Goal: Task Accomplishment & Management: Use online tool/utility

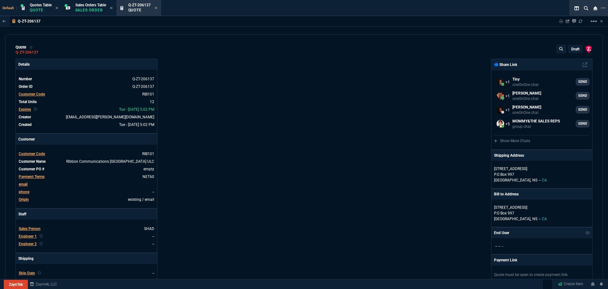
select select "4: SHAD"
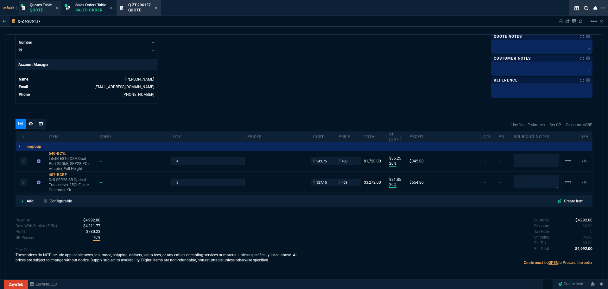
click at [43, 10] on p "Quote" at bounding box center [41, 10] width 22 height 5
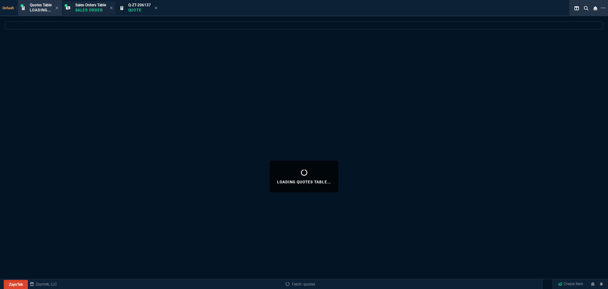
click at [76, 10] on div "Sales Orders Table Sales Order" at bounding box center [89, 8] width 52 height 14
select select
select select "4: SHAD"
select select
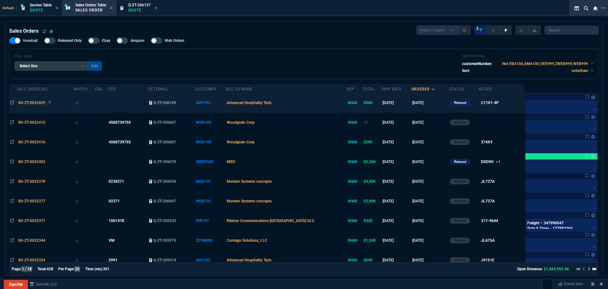
click at [36, 103] on span "SO-ZT-0032429" at bounding box center [31, 102] width 27 height 4
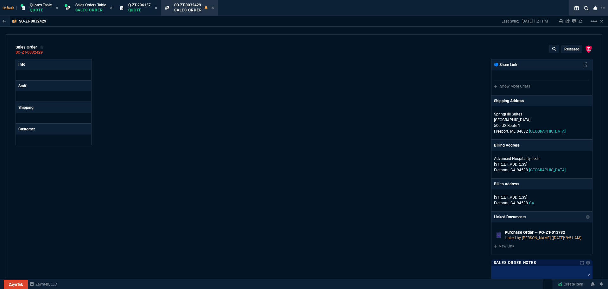
select select "4: SHAD"
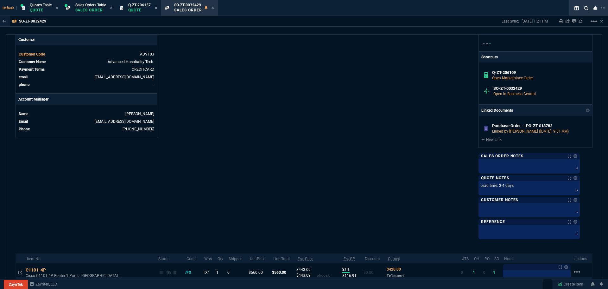
scroll to position [307, 0]
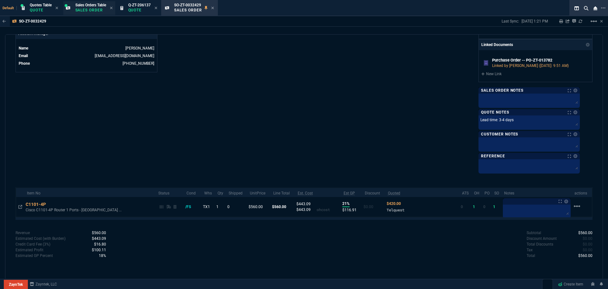
click at [87, 10] on p "Sales Order" at bounding box center [90, 10] width 31 height 5
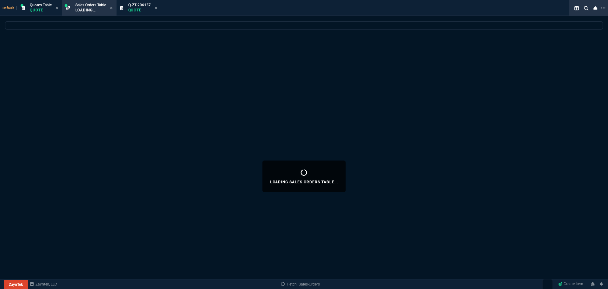
select select
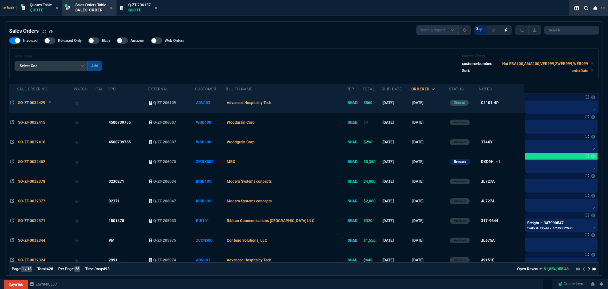
click at [35, 103] on span "SO-ZT-0032429" at bounding box center [31, 102] width 27 height 4
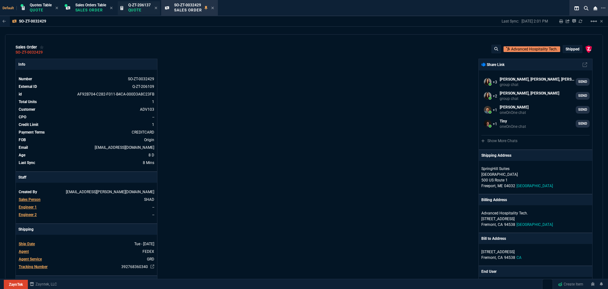
click at [133, 7] on span "Q-ZT-206137" at bounding box center [139, 5] width 22 height 4
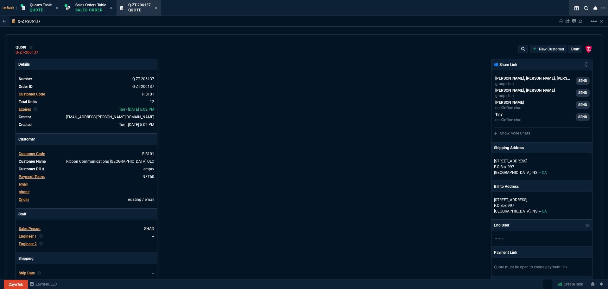
type input "20"
type input "86"
type input "20"
type input "82"
click at [42, 51] on icon at bounding box center [42, 52] width 3 height 4
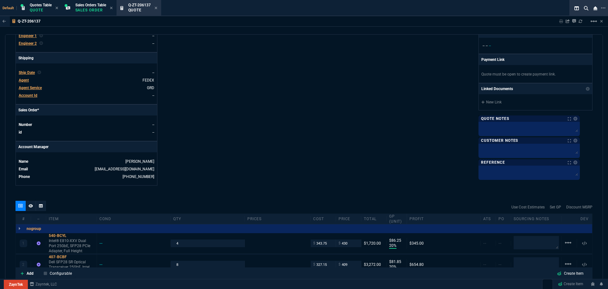
scroll to position [285, 0]
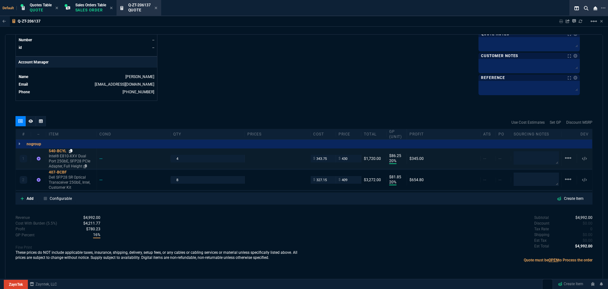
click at [72, 150] on icon at bounding box center [70, 151] width 3 height 4
click at [63, 151] on div "540-BCYL" at bounding box center [71, 150] width 45 height 5
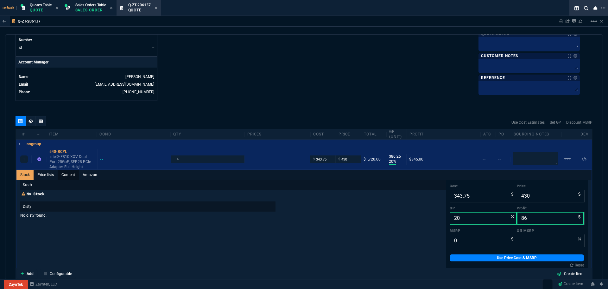
click at [68, 175] on link "Content" at bounding box center [68, 174] width 21 height 10
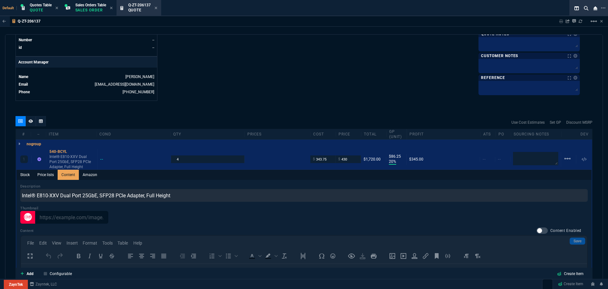
scroll to position [0, 0]
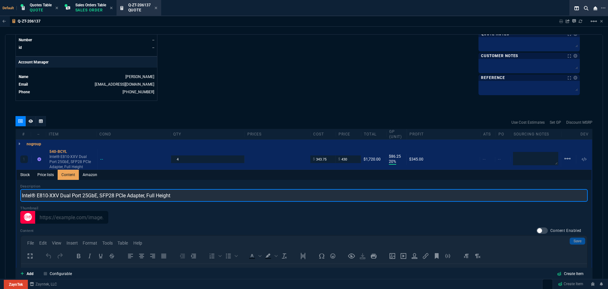
drag, startPoint x: 21, startPoint y: 193, endPoint x: 176, endPoint y: 197, distance: 154.6
click at [187, 196] on input "Intel® E810-XXV Dual Port 25GbE, SFP28 PCIe Adapter, Full Height" at bounding box center [304, 195] width 568 height 13
drag, startPoint x: 181, startPoint y: 195, endPoint x: 21, endPoint y: 192, distance: 160.0
click at [9, 181] on div "quote Q-ZT-206137 draft ZaynTek, LLC 2609 Technology Dr Suite 200 Plano, TX 750…" at bounding box center [304, 156] width 598 height 245
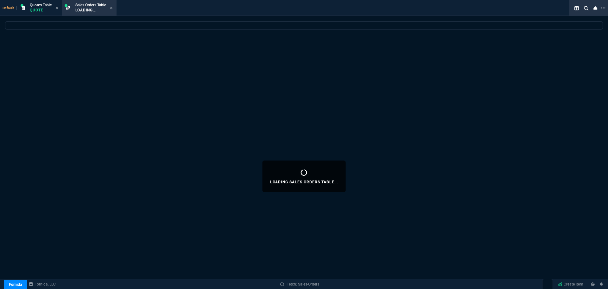
select select "4: SHAD"
select select
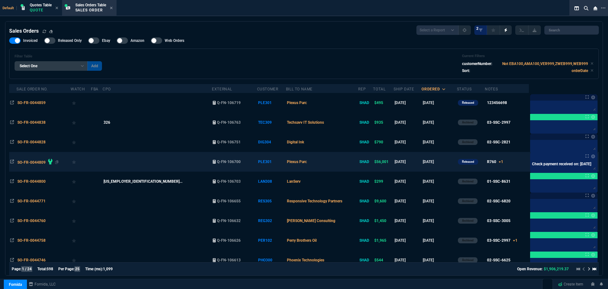
click at [34, 162] on span "SO-FR-0044809" at bounding box center [31, 162] width 28 height 4
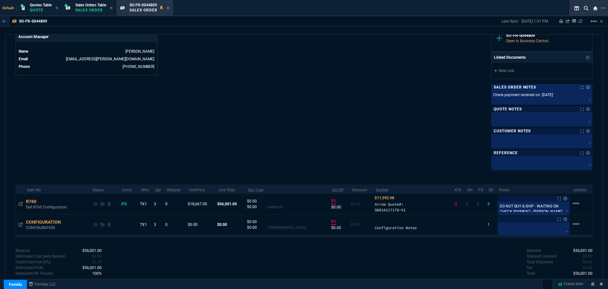
scroll to position [322, 0]
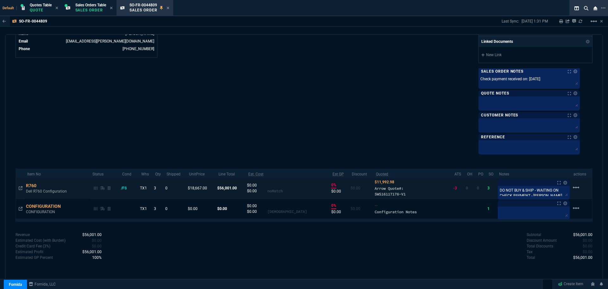
click at [562, 194] on td "Notes Notes DO NOT BUY & SHIP - WAITING ON CHECK PAYMENT - SARA Last updated by…" at bounding box center [534, 188] width 74 height 21
click at [561, 188] on td "Notes Notes DO NOT BUY & SHIP - WAITING ON CHECK PAYMENT - SARA Last updated by…" at bounding box center [534, 188] width 74 height 21
click at [526, 187] on td "Notes Notes DO NOT BUY & SHIP - WAITING ON CHECK PAYMENT - SARA Last updated by…" at bounding box center [534, 188] width 74 height 21
click at [518, 190] on td "Notes Notes DO NOT BUY & SHIP - WAITING ON CHECK PAYMENT - SARA Last updated by…" at bounding box center [534, 188] width 74 height 21
click at [514, 195] on td "Notes Notes DO NOT BUY & SHIP - WAITING ON CHECK PAYMENT - SARA Last updated by…" at bounding box center [534, 188] width 74 height 21
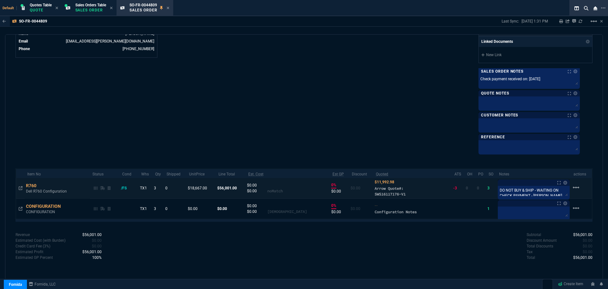
click at [561, 194] on td "Notes Notes DO NOT BUY & SHIP - WAITING ON CHECK PAYMENT - SARA Last updated by…" at bounding box center [534, 188] width 74 height 21
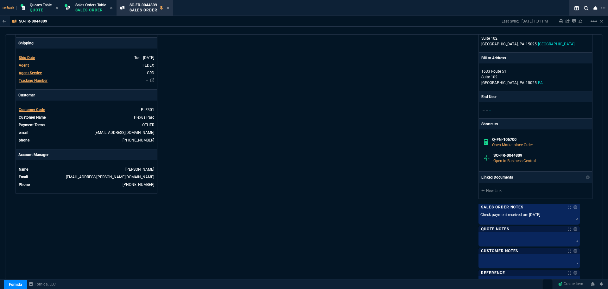
scroll to position [323, 0]
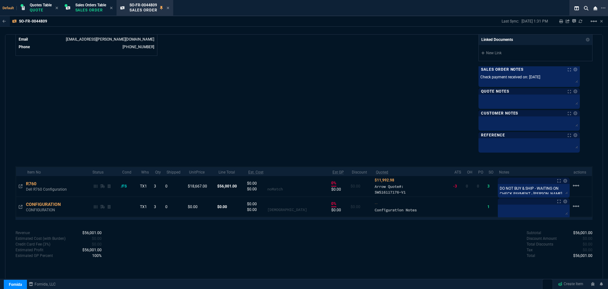
click at [557, 79] on div "Sales Order Notes Notes Sales Order Notes Notes Check payment received on: [DAT…" at bounding box center [529, 109] width 101 height 86
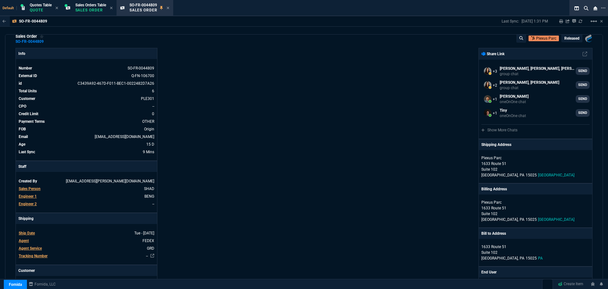
scroll to position [7, 0]
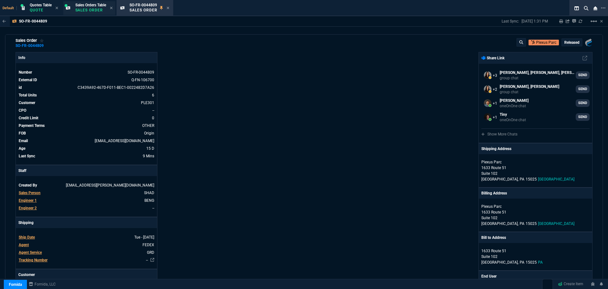
click at [93, 11] on p "Sales Order" at bounding box center [90, 10] width 31 height 5
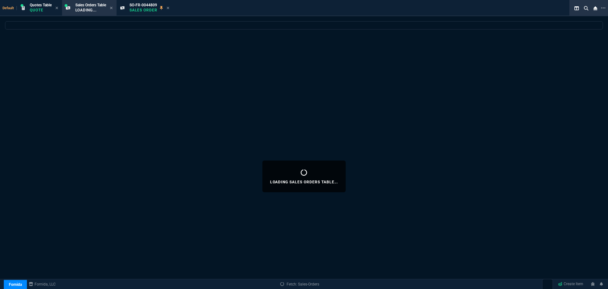
select select
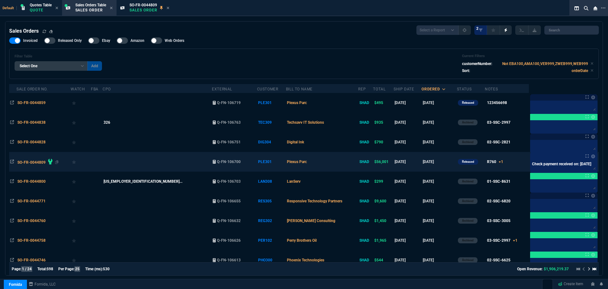
click at [34, 162] on span "SO-FR-0044809" at bounding box center [31, 162] width 28 height 4
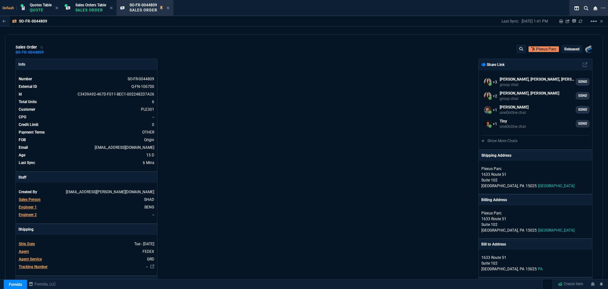
select select "4: SHAD"
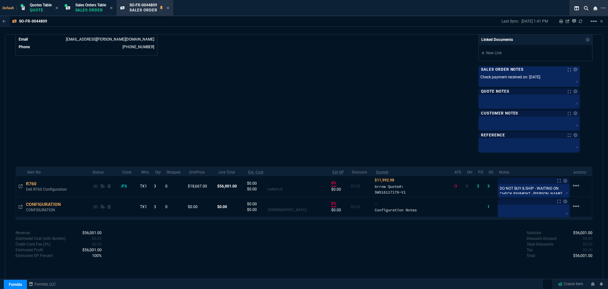
click at [557, 79] on div "Sales Order Notes Notes Sales Order Notes Notes Check payment received on: [DAT…" at bounding box center [529, 109] width 101 height 86
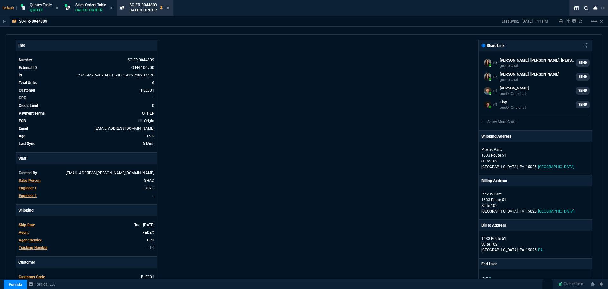
scroll to position [0, 0]
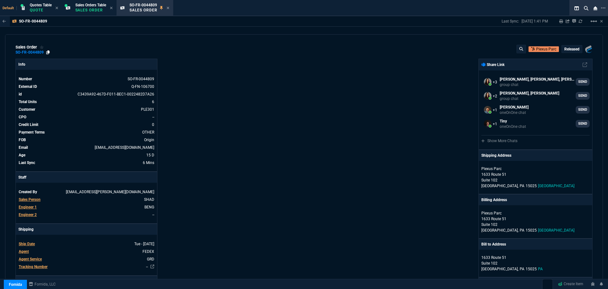
click at [48, 53] on icon at bounding box center [47, 52] width 3 height 4
click at [126, 86] on icon at bounding box center [127, 86] width 3 height 4
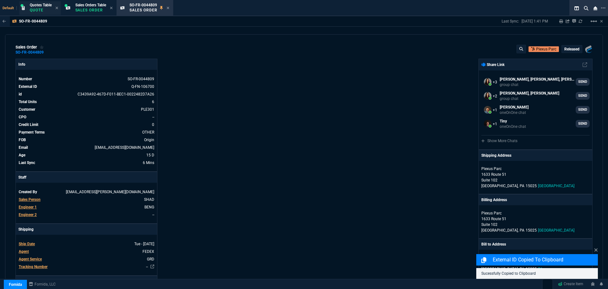
click at [40, 10] on p "Quote" at bounding box center [41, 10] width 22 height 5
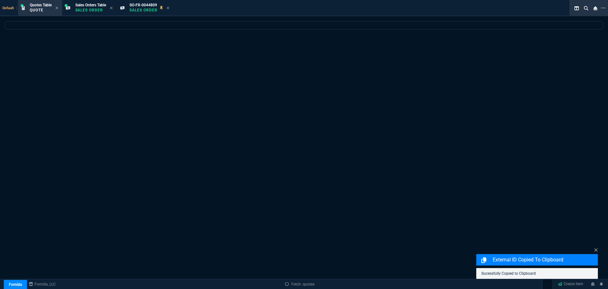
select select
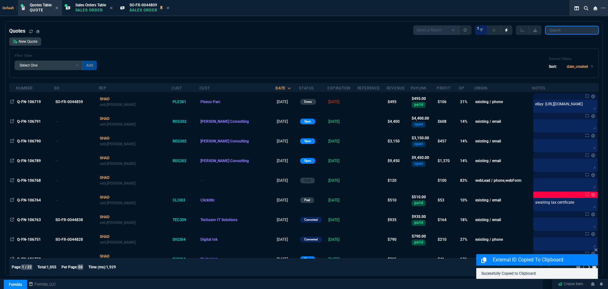
click at [554, 32] on input "search" at bounding box center [572, 30] width 54 height 9
paste input "Q-FN-106700"
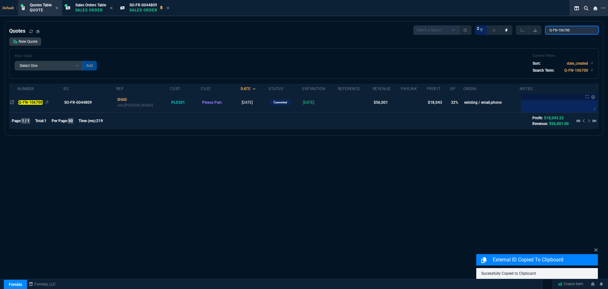
type input "Q-FN-106700"
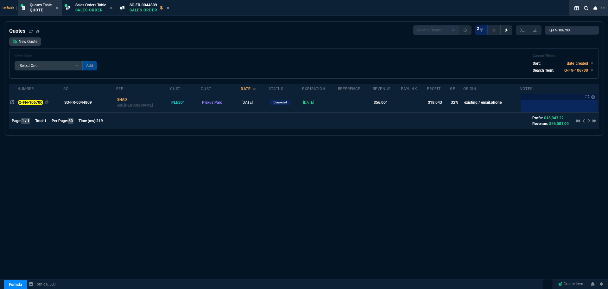
click at [28, 102] on mark "Q-FN-106700" at bounding box center [30, 102] width 24 height 4
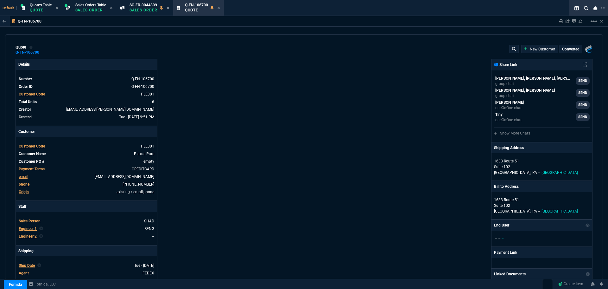
type input "36"
type input "6674"
type input "0"
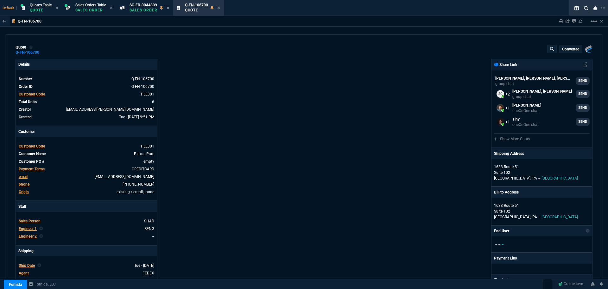
type input "91"
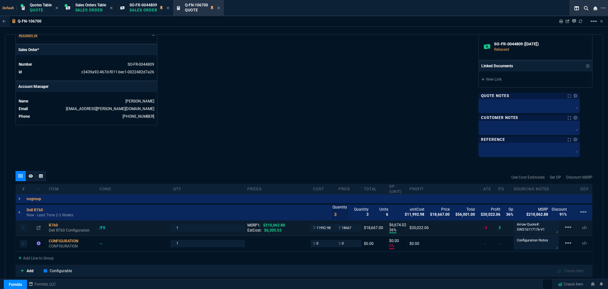
scroll to position [253, 0]
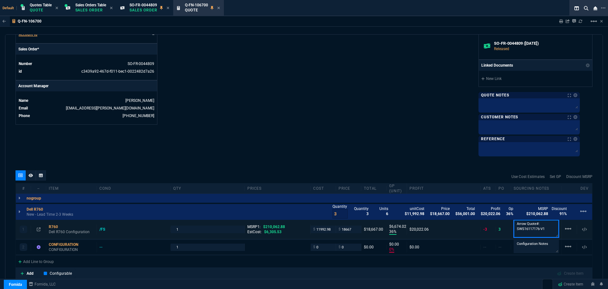
click at [546, 228] on textarea "Arrow Quote#: SWS16117176-V1" at bounding box center [536, 229] width 45 height 18
click at [543, 228] on textarea "Arrow Quote#: SWS16117176-V1" at bounding box center [536, 229] width 45 height 18
type textarea "Arrow Quote#: SWS16117176-V2"
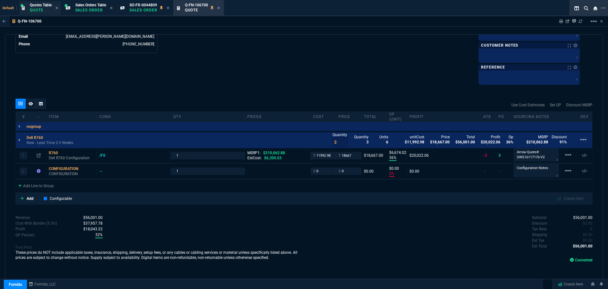
scroll to position [325, 0]
click at [43, 8] on p "Quote" at bounding box center [41, 10] width 22 height 5
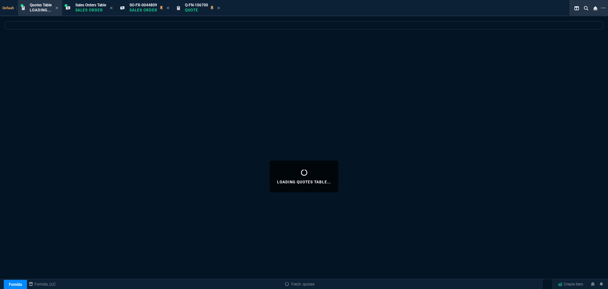
select select
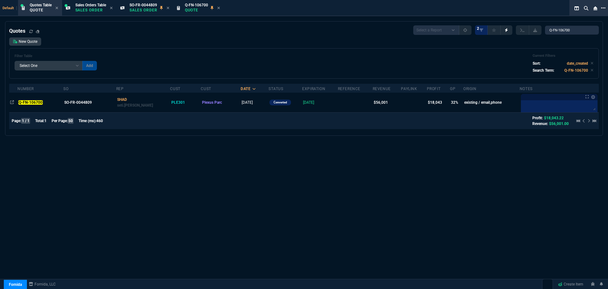
click at [604, 7] on icon at bounding box center [603, 7] width 4 height 5
click at [543, 13] on li "Open New Tab" at bounding box center [570, 13] width 63 height 8
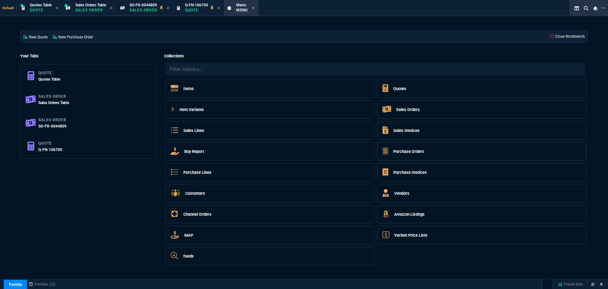
click at [403, 152] on h5 "Purchase Orders" at bounding box center [408, 151] width 31 height 6
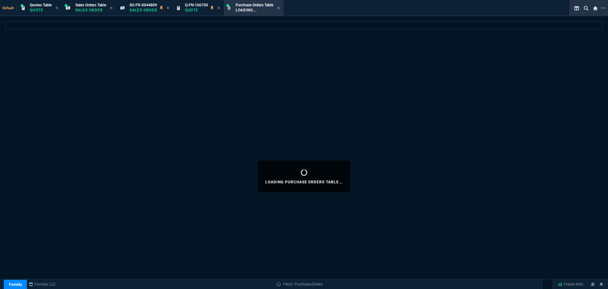
select select
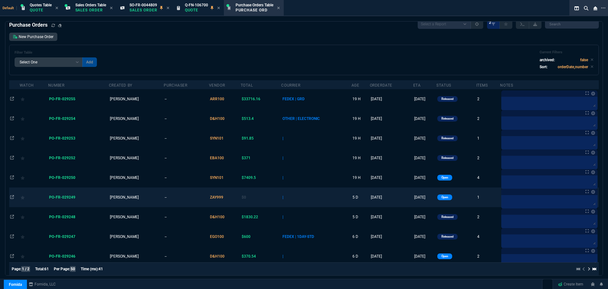
scroll to position [0, 0]
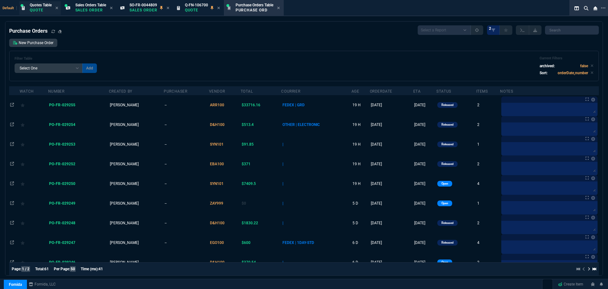
click at [41, 6] on span "Quotes Table" at bounding box center [41, 5] width 22 height 4
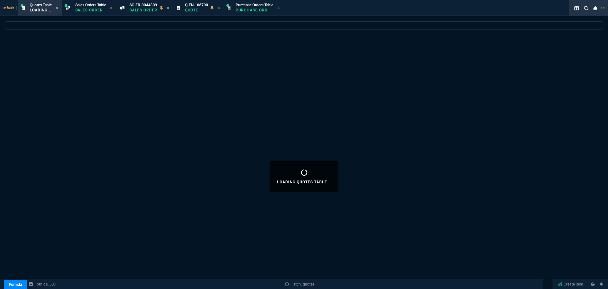
select select
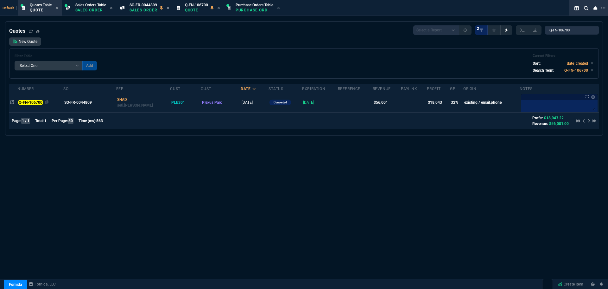
click at [24, 103] on mark "Q-FN-106700" at bounding box center [30, 102] width 24 height 4
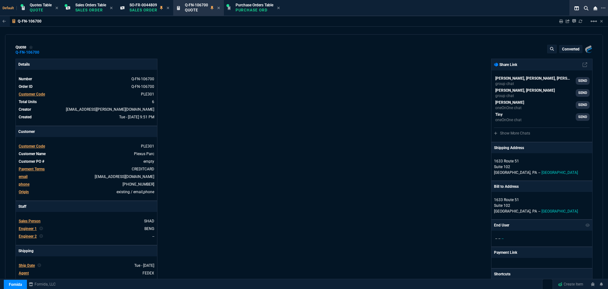
type input "36"
type input "6674"
type input "0"
type input "91"
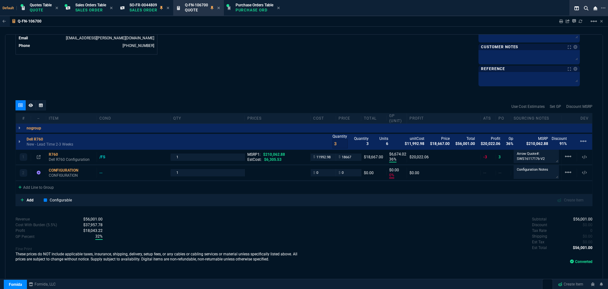
scroll to position [325, 0]
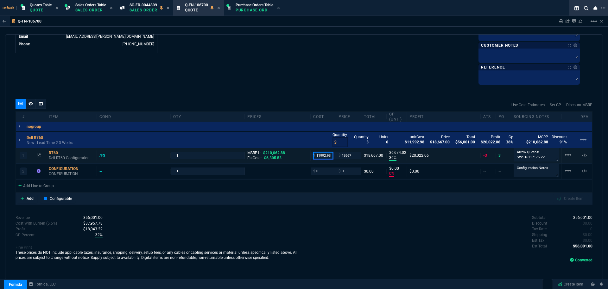
click at [325, 152] on input "11992.98" at bounding box center [323, 155] width 20 height 7
type input "11238.72"
click at [304, 233] on div "Subtotal $56,001.00 Discount $0.00 Tax Rate 0 Shipping $0.00 Est Tax $0.00 Est …" at bounding box center [448, 231] width 289 height 35
type input "11238.72"
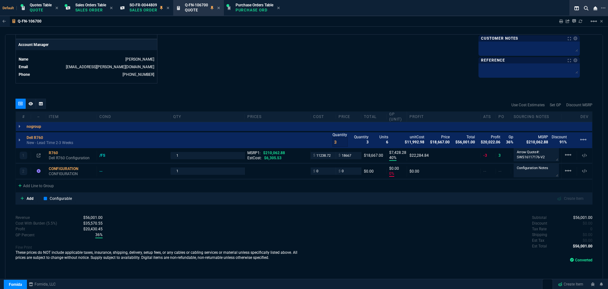
type input "40"
type input "7428"
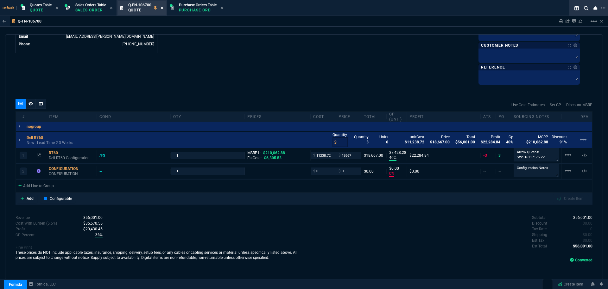
click at [163, 8] on icon at bounding box center [162, 8] width 3 height 4
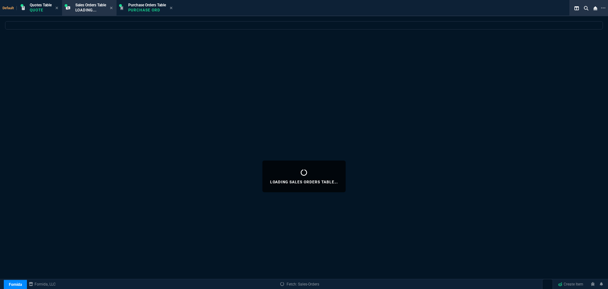
select select
